Goal: Task Accomplishment & Management: Manage account settings

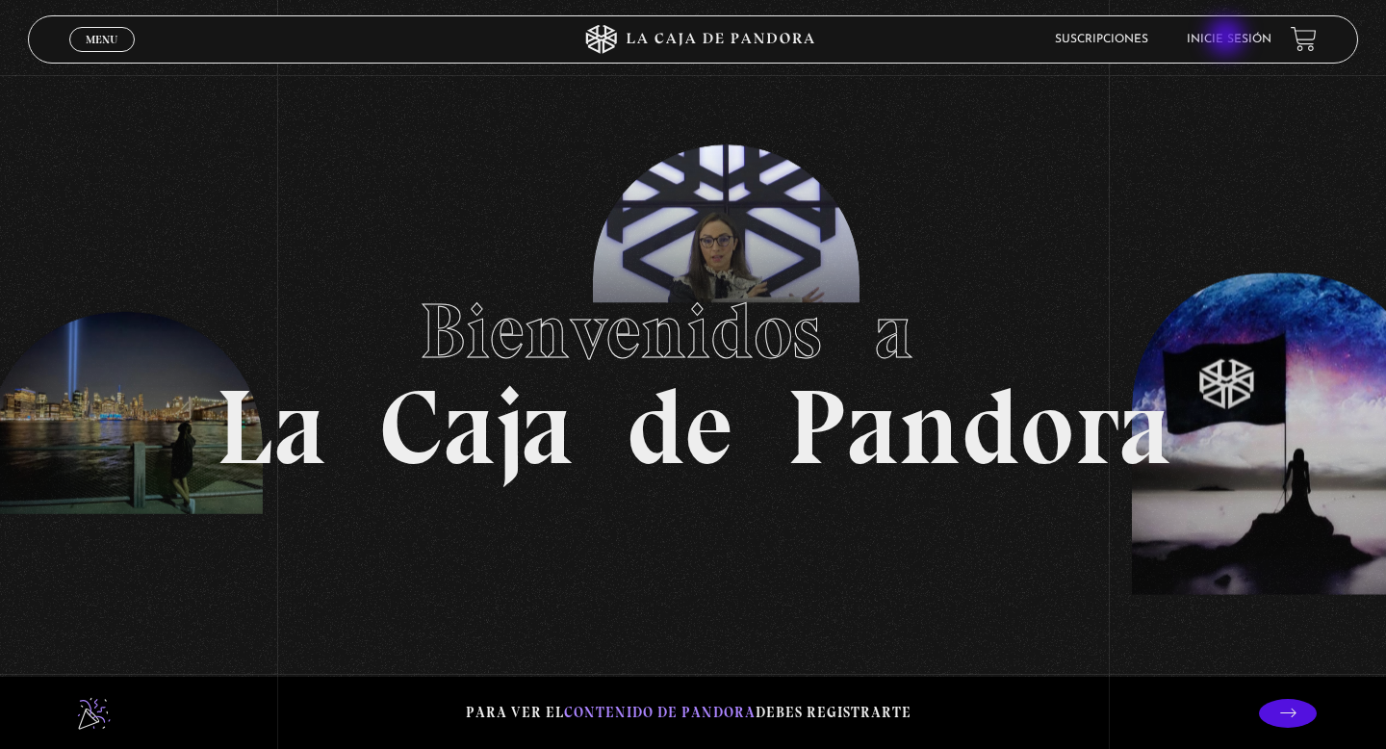
click at [1228, 39] on link "Inicie sesión" at bounding box center [1229, 40] width 85 height 12
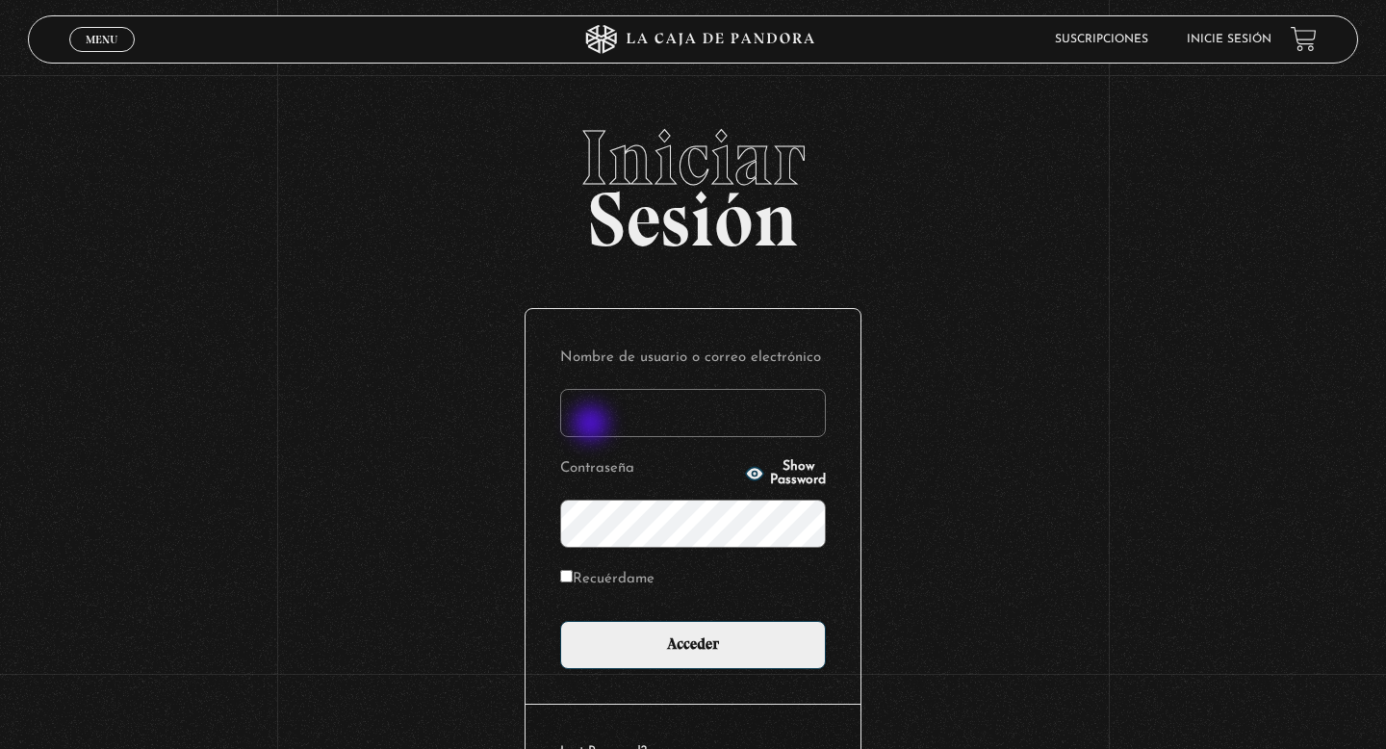
click at [593, 425] on input "Nombre de usuario o correo electrónico" at bounding box center [693, 413] width 266 height 48
type input "elizare10@yahoo.com"
click at [770, 476] on span "Show Password" at bounding box center [798, 473] width 56 height 27
